Goal: Navigation & Orientation: Find specific page/section

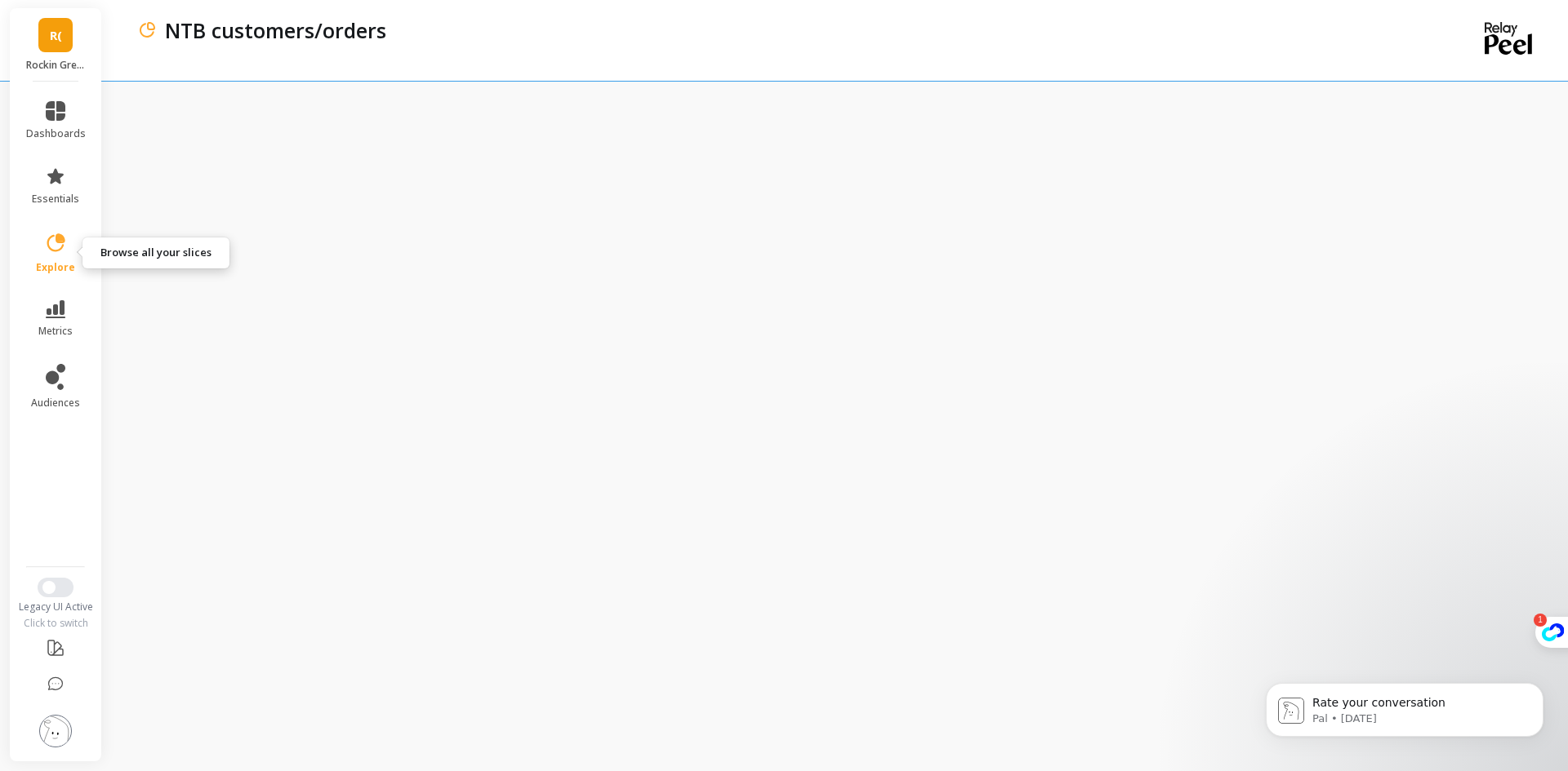
click at [45, 246] on icon at bounding box center [55, 243] width 23 height 23
click at [605, 52] on div "NTB customers/orders" at bounding box center [769, 40] width 1264 height 80
click at [63, 247] on icon at bounding box center [56, 242] width 18 height 18
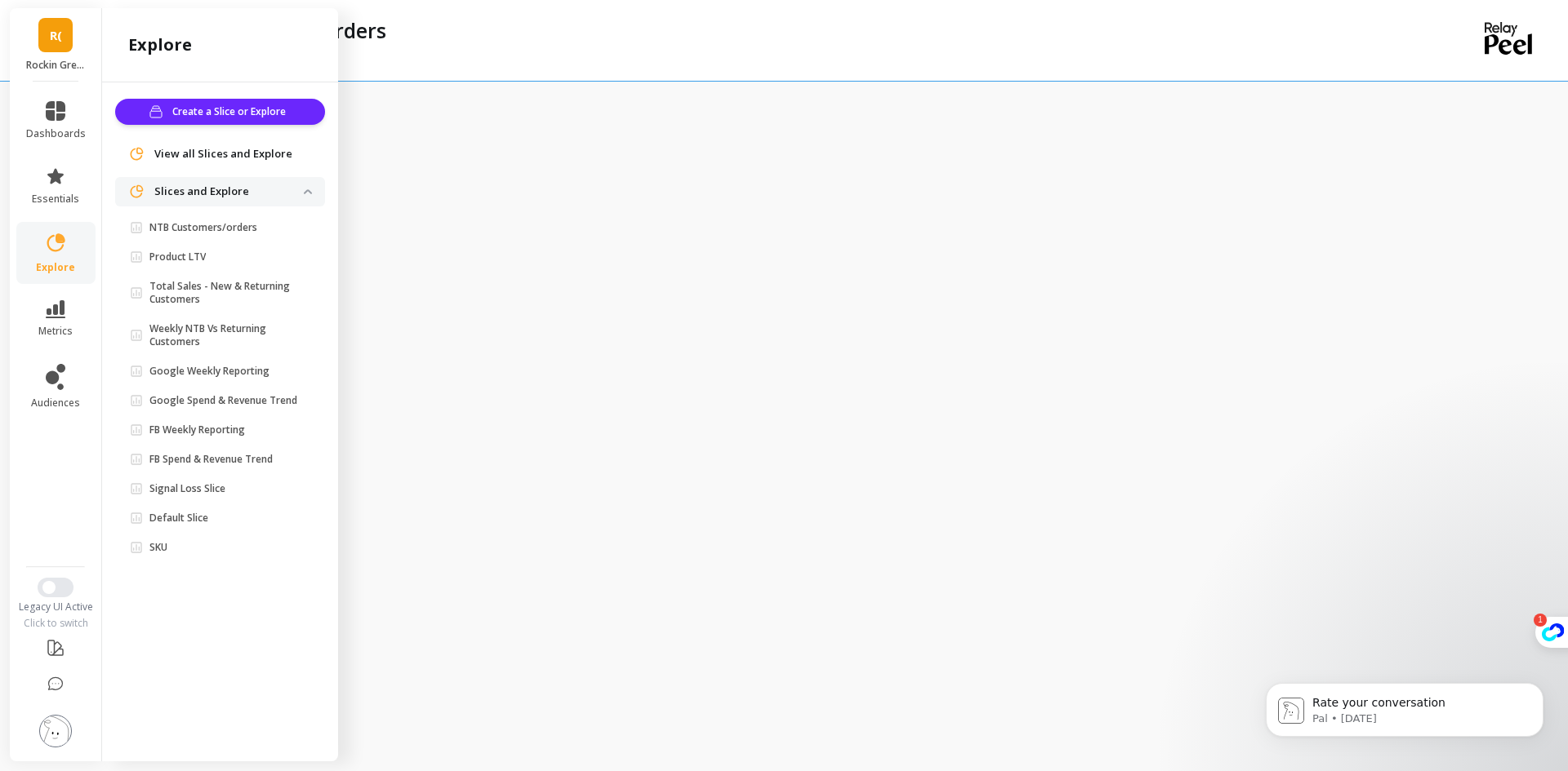
click at [60, 52] on link "R(" at bounding box center [55, 35] width 34 height 34
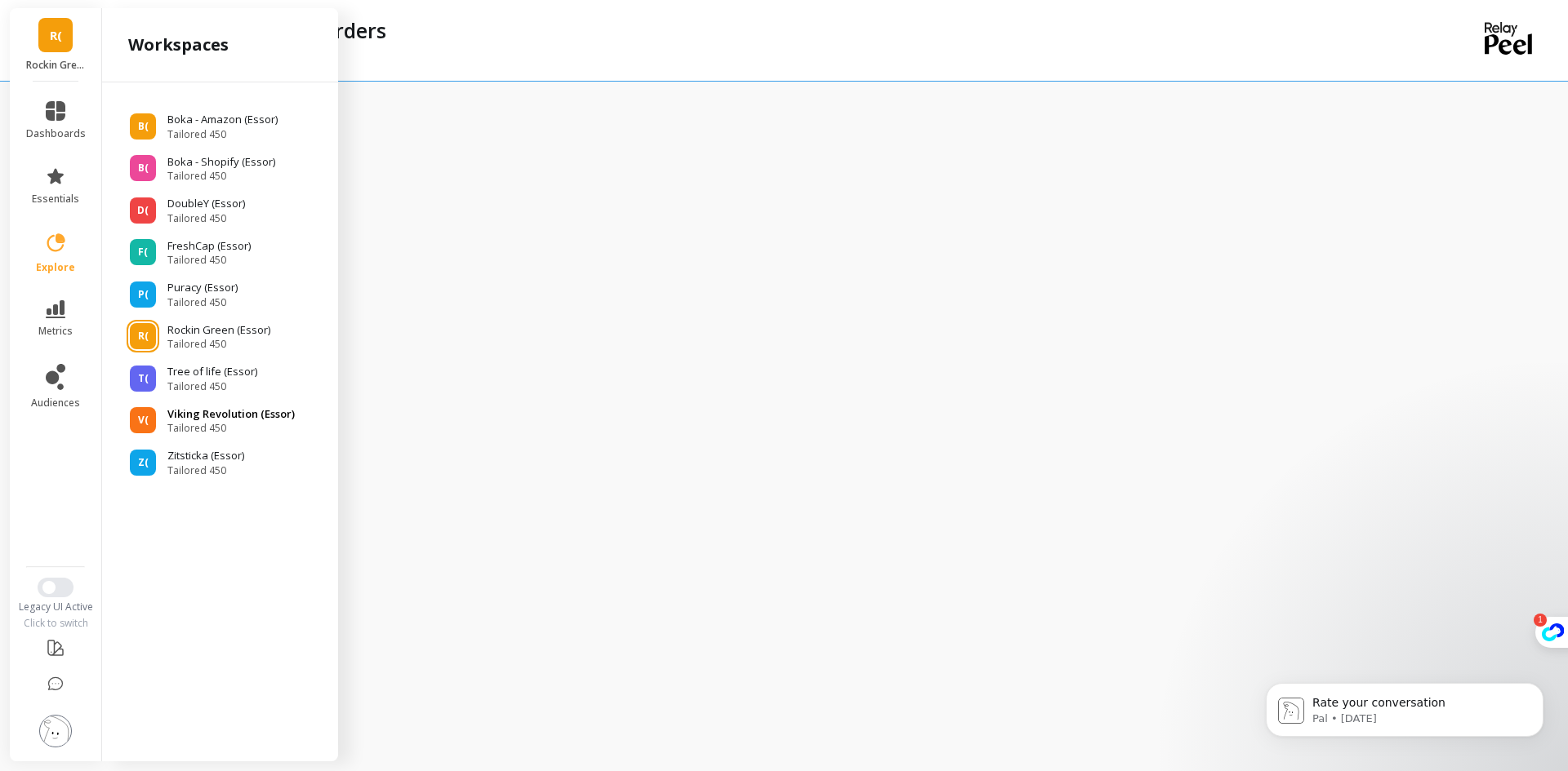
click at [222, 422] on span "Tailored 450" at bounding box center [231, 428] width 128 height 13
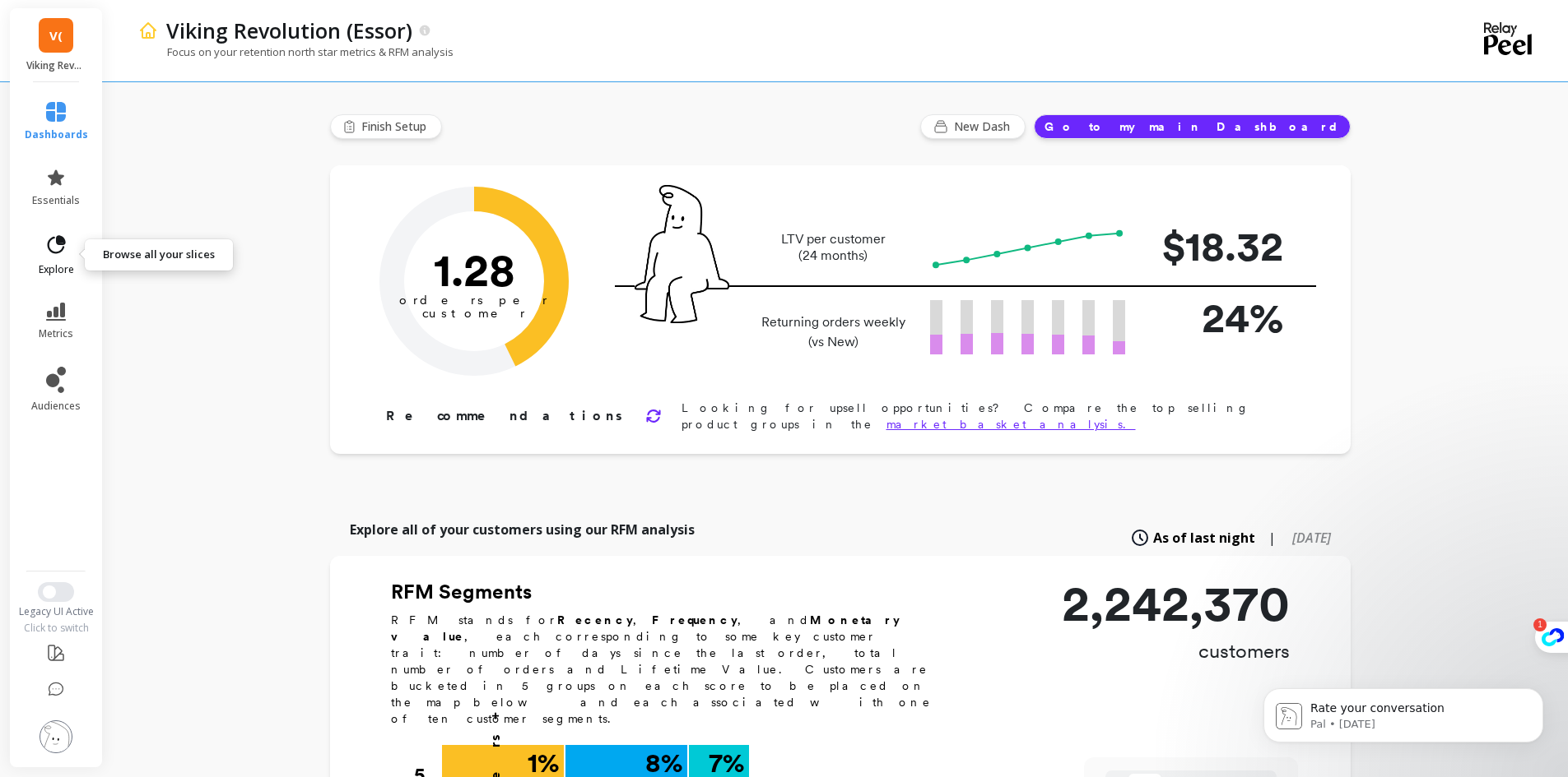
click at [56, 254] on icon at bounding box center [56, 245] width 23 height 23
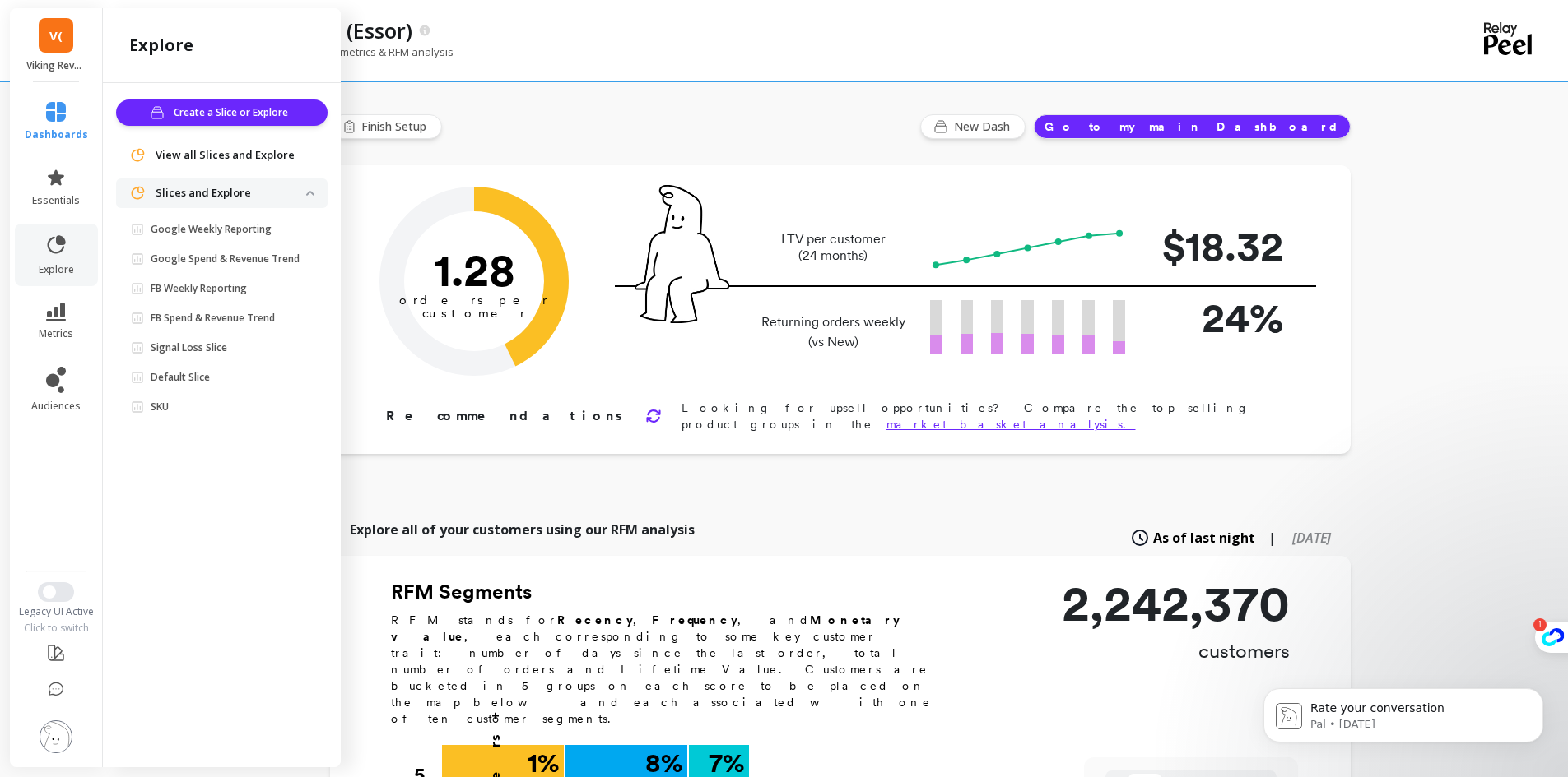
click at [270, 152] on span "View all Slices and Explore" at bounding box center [225, 155] width 139 height 17
